Goal: Information Seeking & Learning: Learn about a topic

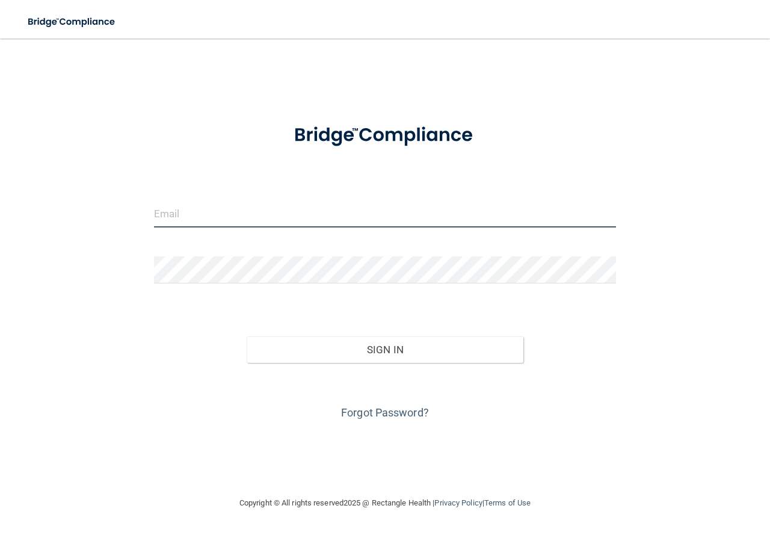
click at [214, 217] on input "email" at bounding box center [385, 213] width 462 height 27
type input "[EMAIL_ADDRESS][DOMAIN_NAME]"
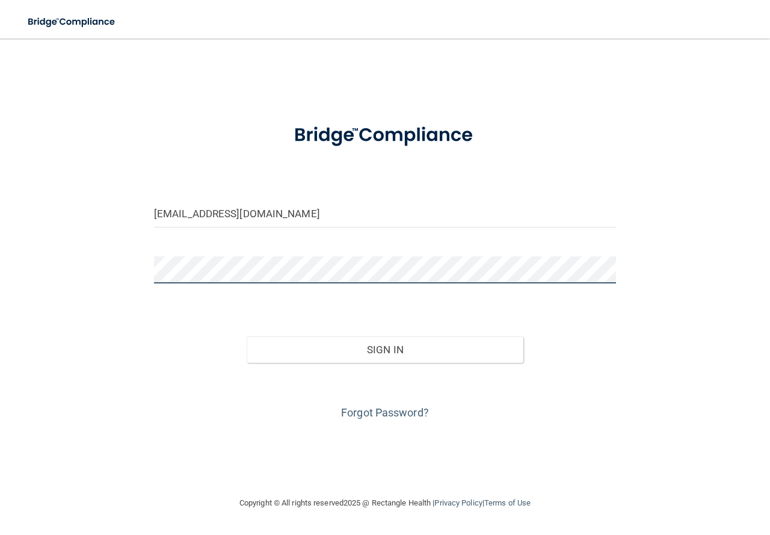
click at [247, 336] on button "Sign In" at bounding box center [385, 349] width 277 height 26
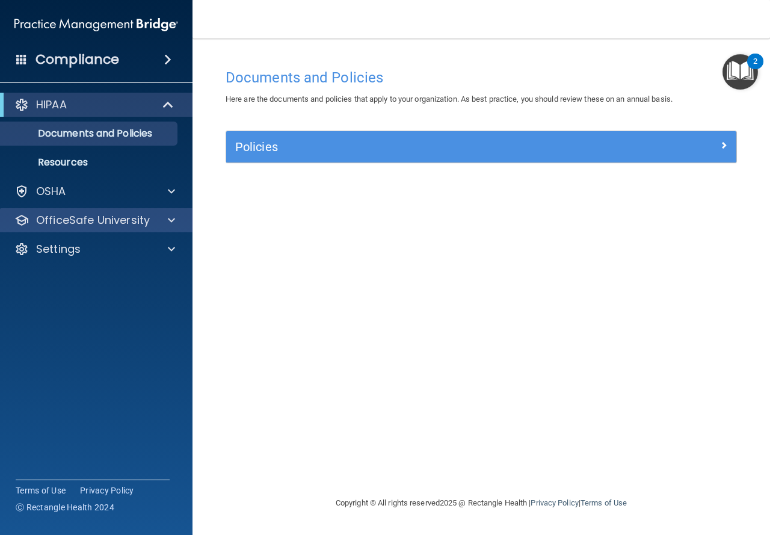
click at [81, 208] on div "OfficeSafe University" at bounding box center [96, 220] width 193 height 24
click at [151, 219] on div "OfficeSafe University" at bounding box center [79, 220] width 149 height 14
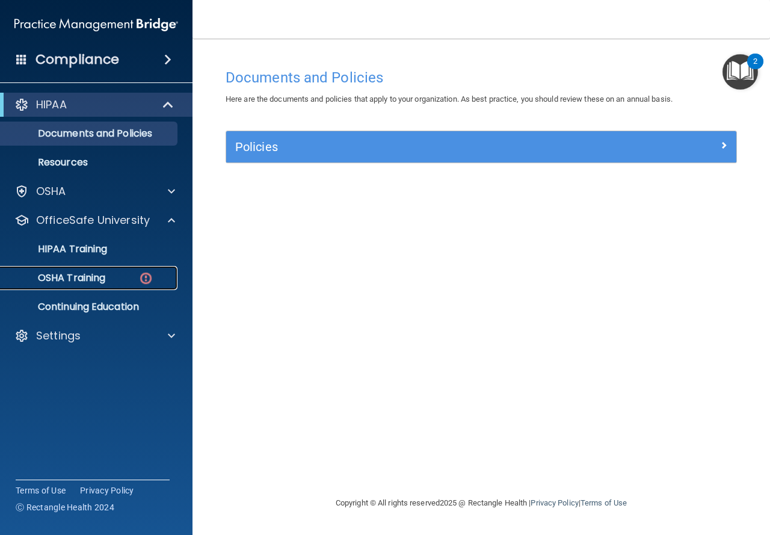
click at [111, 273] on div "OSHA Training" at bounding box center [90, 278] width 164 height 12
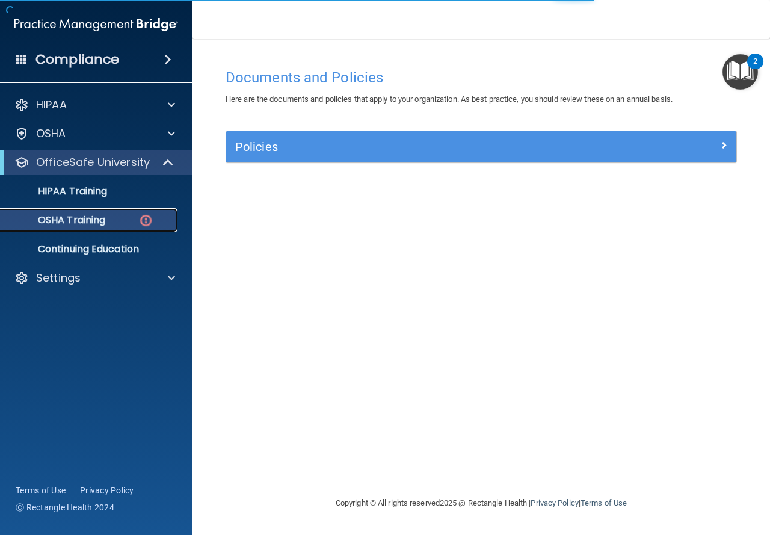
click at [147, 218] on img at bounding box center [145, 220] width 15 height 15
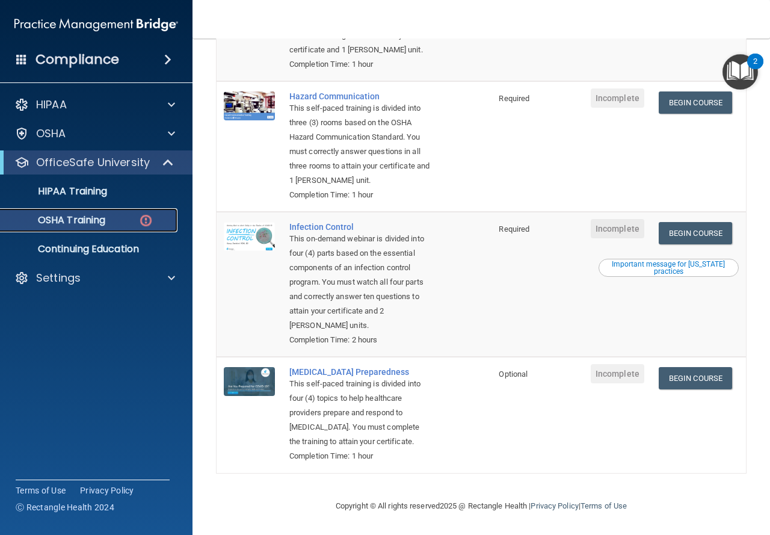
scroll to position [69, 0]
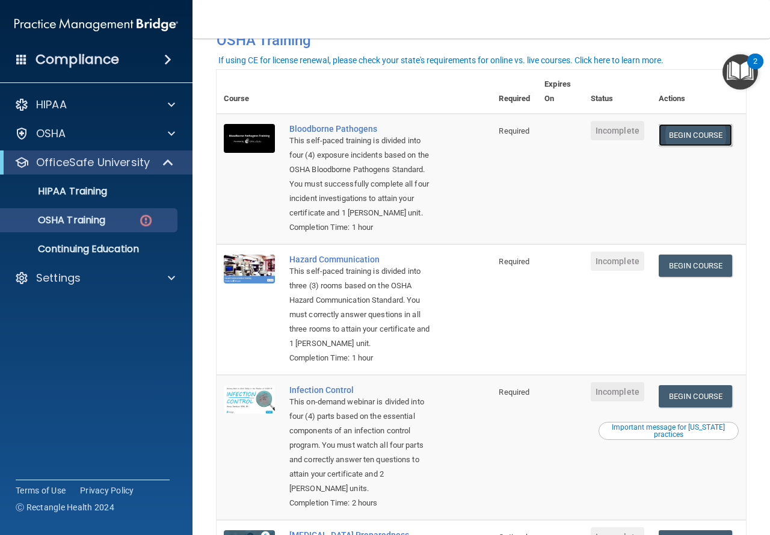
click at [676, 135] on link "Begin Course" at bounding box center [695, 135] width 73 height 22
